Goal: Information Seeking & Learning: Check status

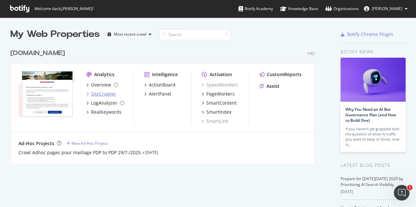
click at [99, 94] on div "SiteCrawler" at bounding box center [103, 94] width 25 height 6
